Goal: Information Seeking & Learning: Learn about a topic

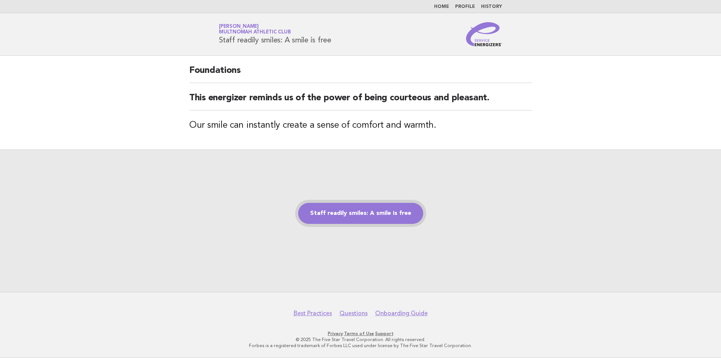
click at [357, 215] on link "Staff readily smiles: A smile is free" at bounding box center [360, 213] width 125 height 21
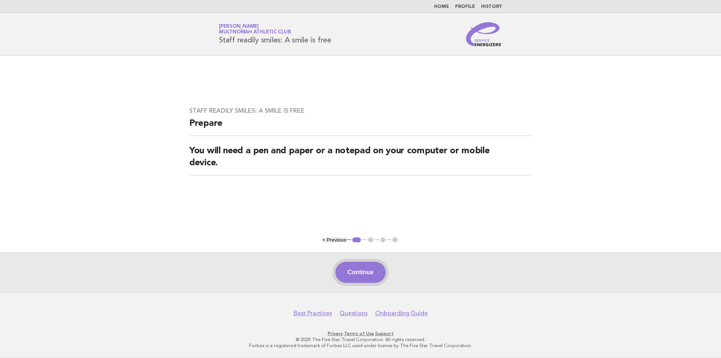
click at [371, 269] on button "Continue" at bounding box center [361, 272] width 50 height 21
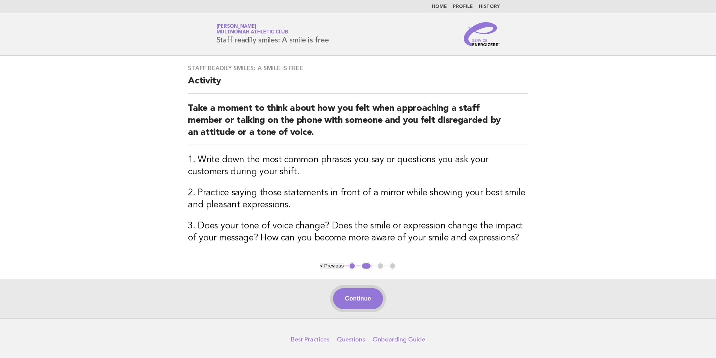
click at [364, 297] on button "Continue" at bounding box center [358, 298] width 50 height 21
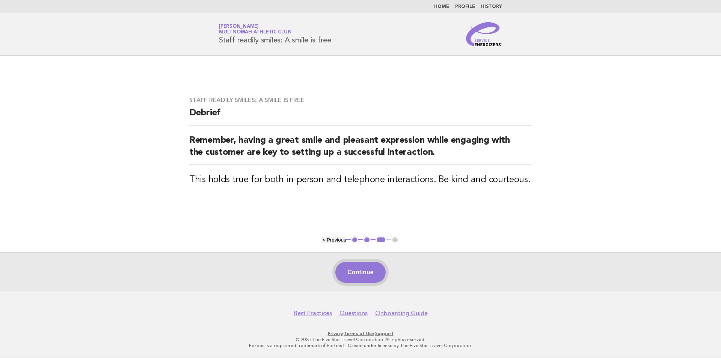
click at [362, 281] on button "Continue" at bounding box center [361, 272] width 50 height 21
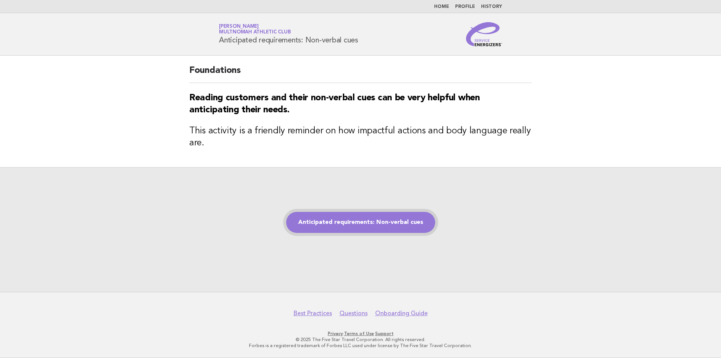
click at [370, 230] on link "Anticipated requirements: Non-verbal cues" at bounding box center [360, 222] width 149 height 21
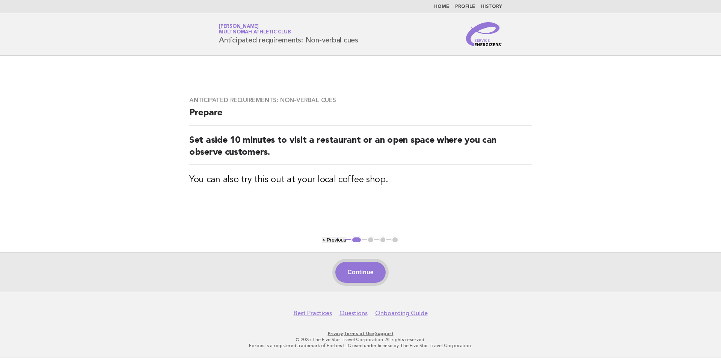
click at [369, 264] on button "Continue" at bounding box center [361, 272] width 50 height 21
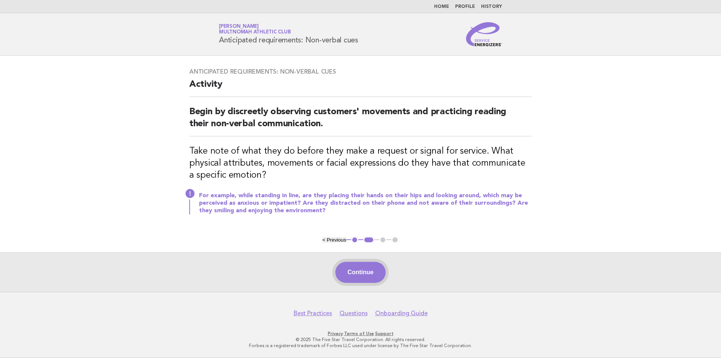
click at [362, 274] on button "Continue" at bounding box center [361, 272] width 50 height 21
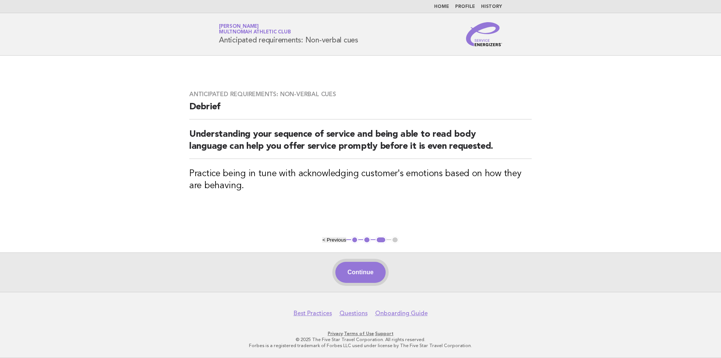
click at [358, 272] on button "Continue" at bounding box center [361, 272] width 50 height 21
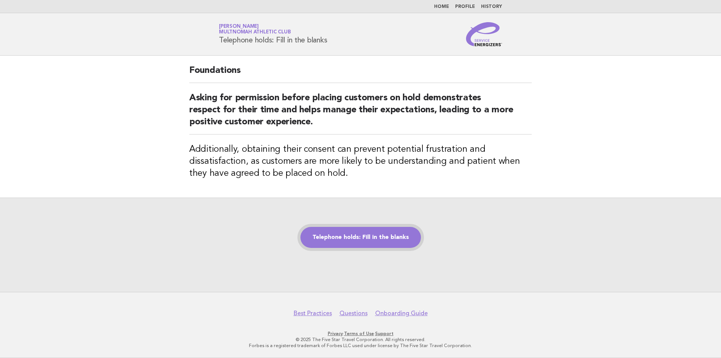
click at [361, 234] on link "Telephone holds: Fill in the blanks" at bounding box center [361, 237] width 121 height 21
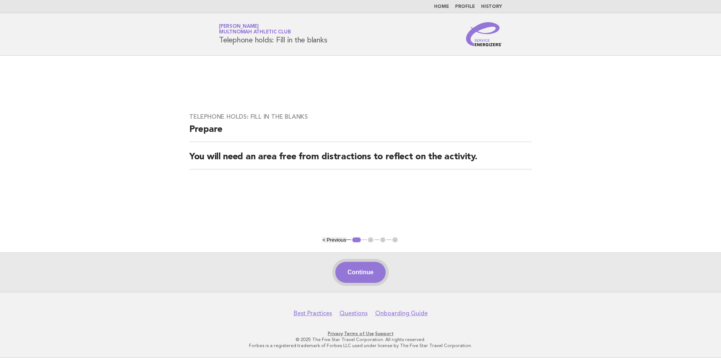
click at [364, 274] on button "Continue" at bounding box center [361, 272] width 50 height 21
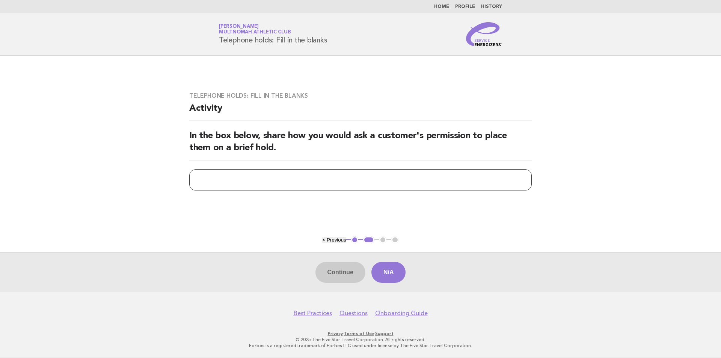
click at [226, 179] on input "text" at bounding box center [360, 179] width 343 height 21
type input "**********"
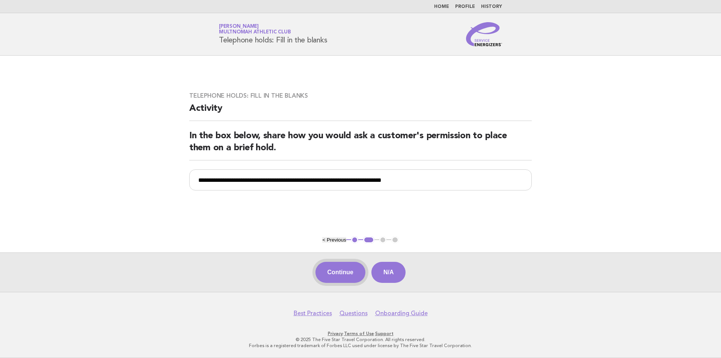
click at [345, 272] on button "Continue" at bounding box center [341, 272] width 50 height 21
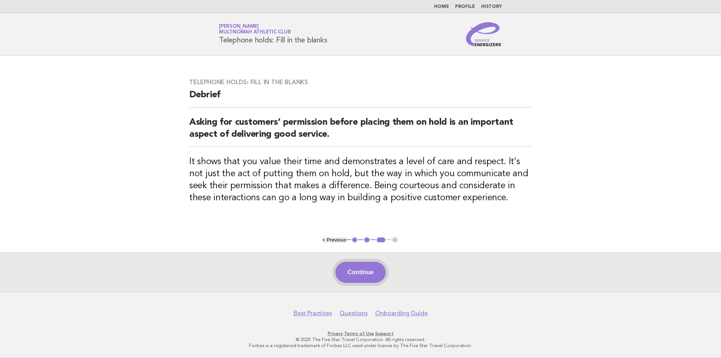
click at [363, 269] on button "Continue" at bounding box center [361, 272] width 50 height 21
